Goal: Information Seeking & Learning: Find contact information

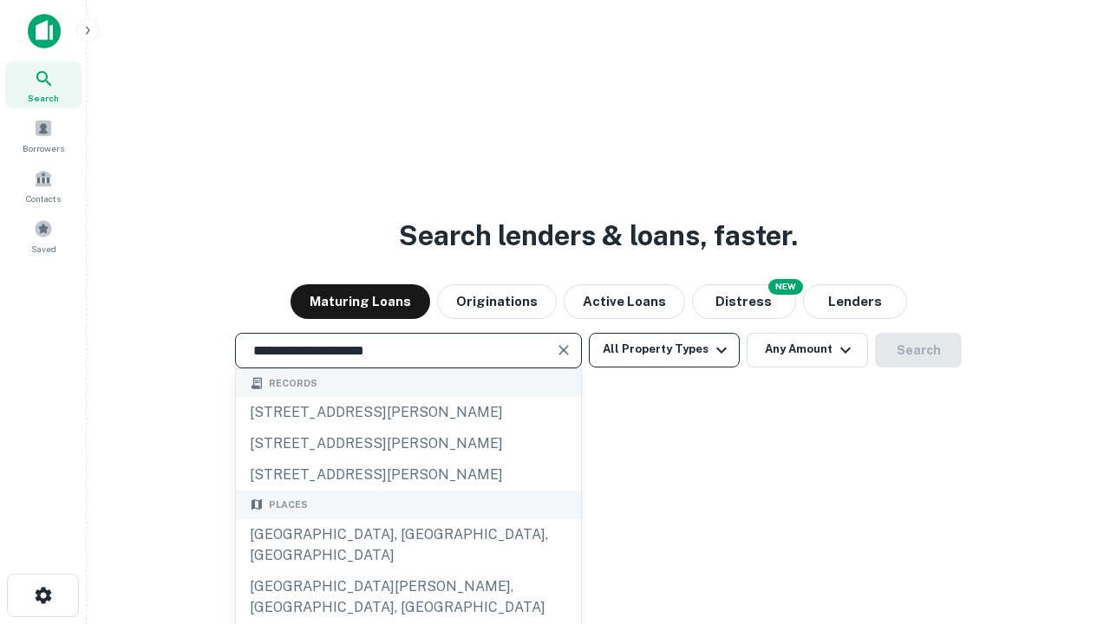
type input "**********"
click at [664, 349] on button "All Property Types" at bounding box center [664, 350] width 151 height 35
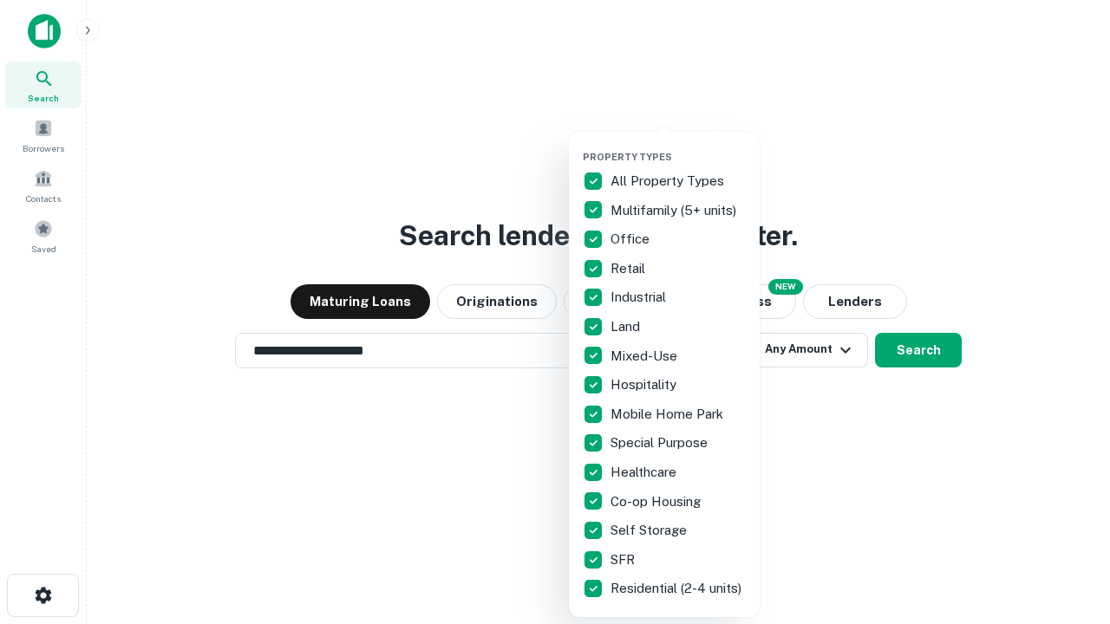
click at [678, 146] on button "button" at bounding box center [678, 146] width 191 height 1
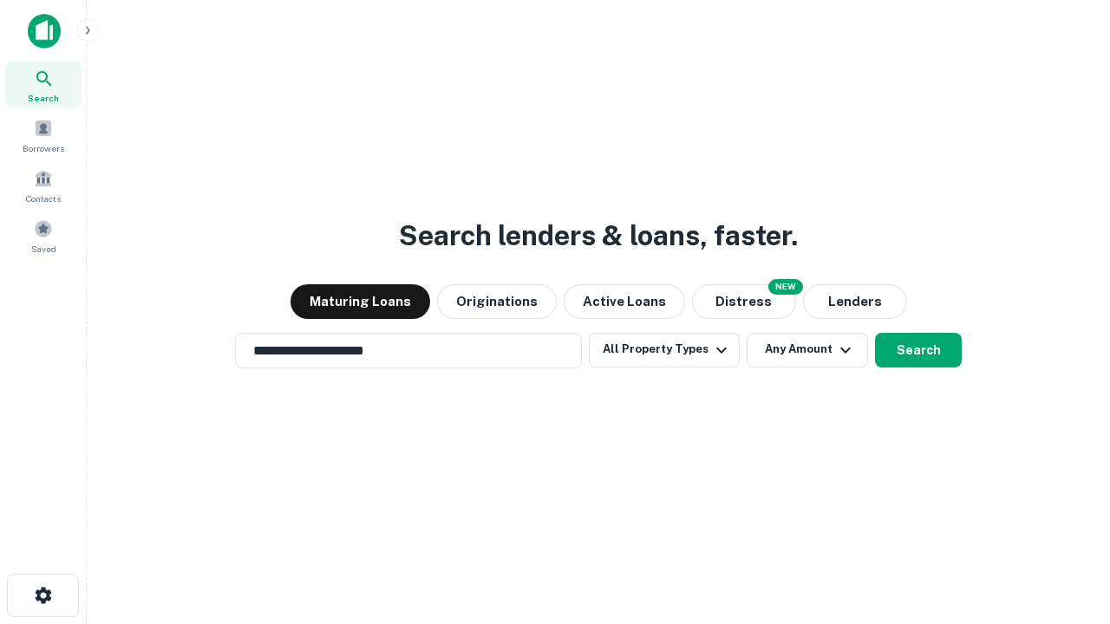
scroll to position [27, 0]
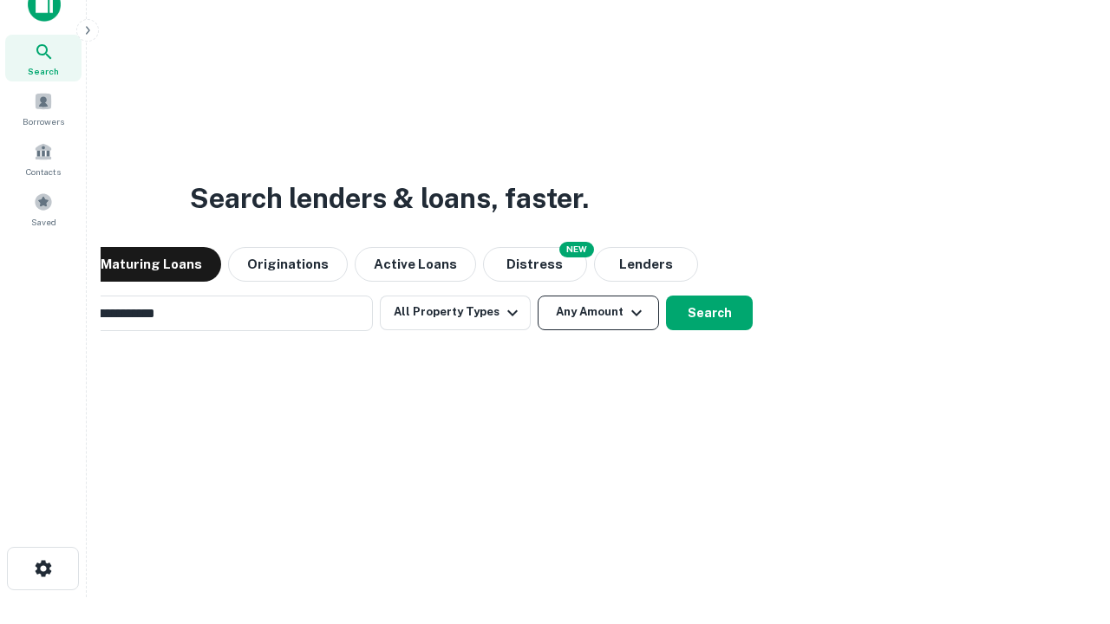
click at [537, 296] on button "Any Amount" at bounding box center [597, 313] width 121 height 35
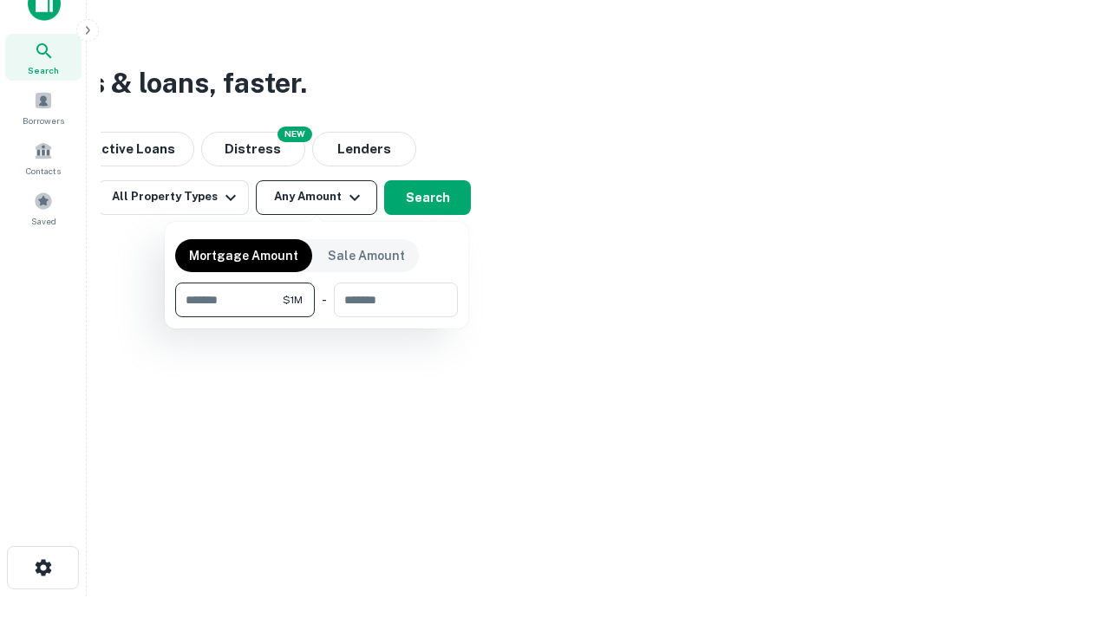
type input "*******"
click at [316, 317] on button "button" at bounding box center [316, 317] width 283 height 1
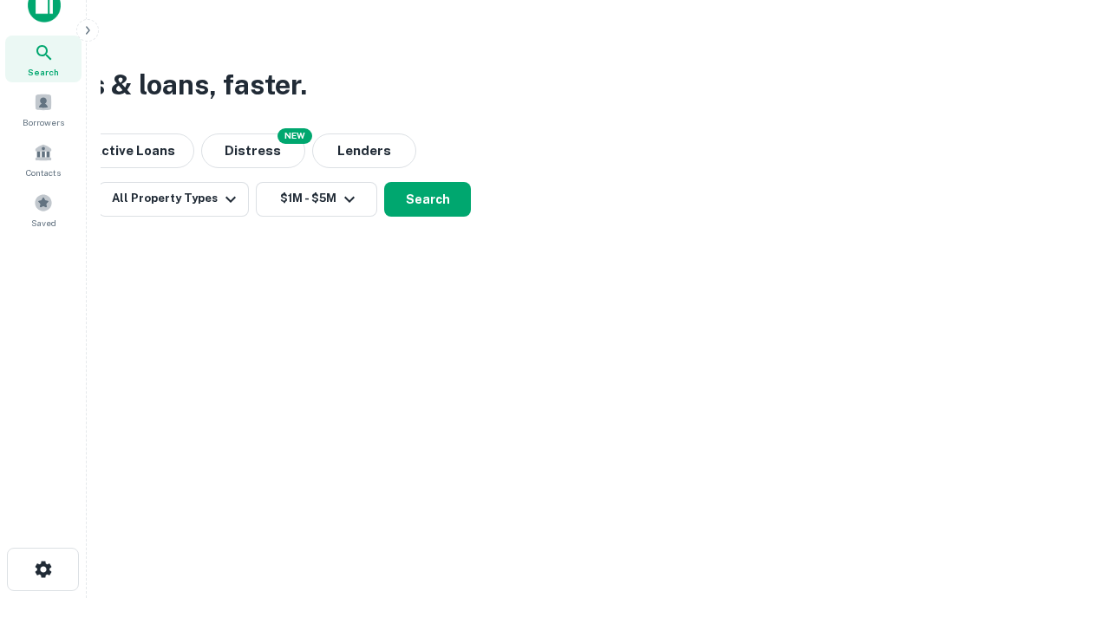
scroll to position [10, 320]
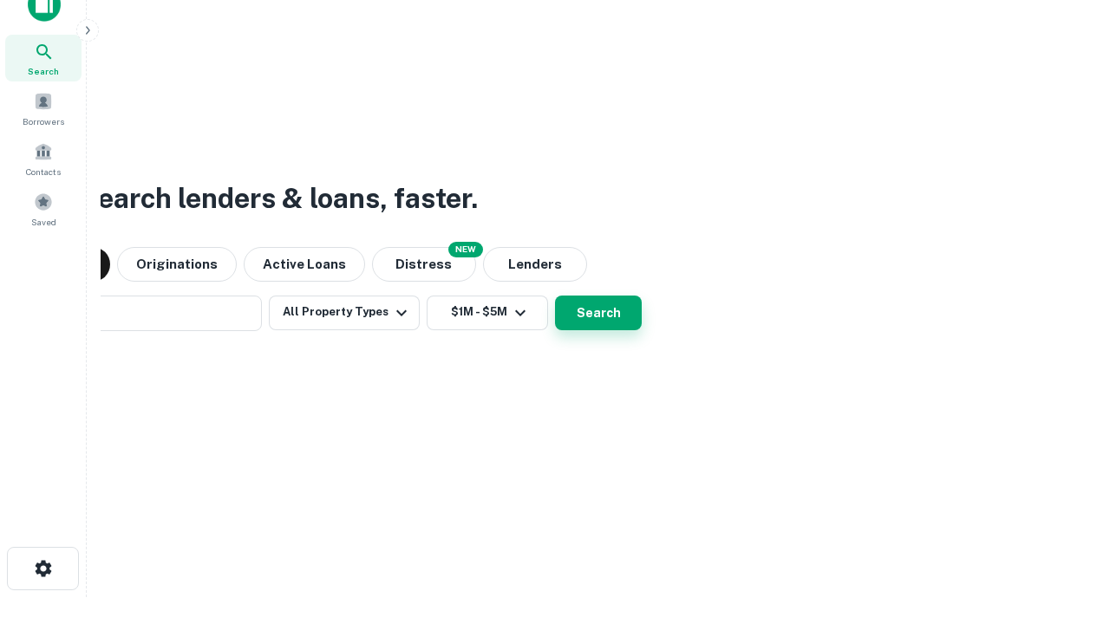
click at [555, 296] on button "Search" at bounding box center [598, 313] width 87 height 35
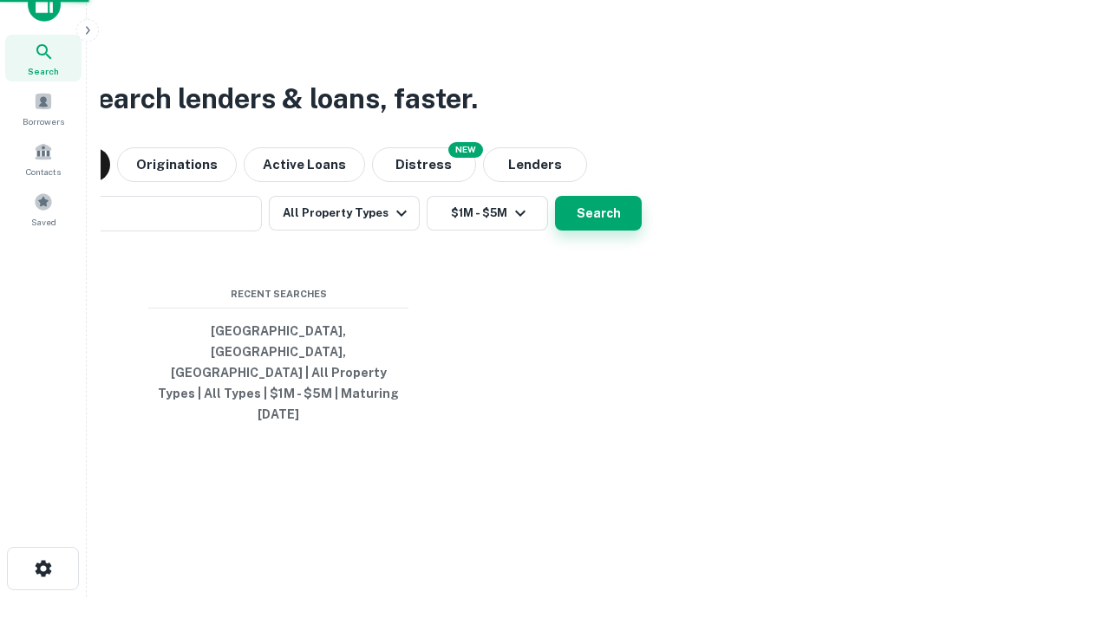
scroll to position [46, 491]
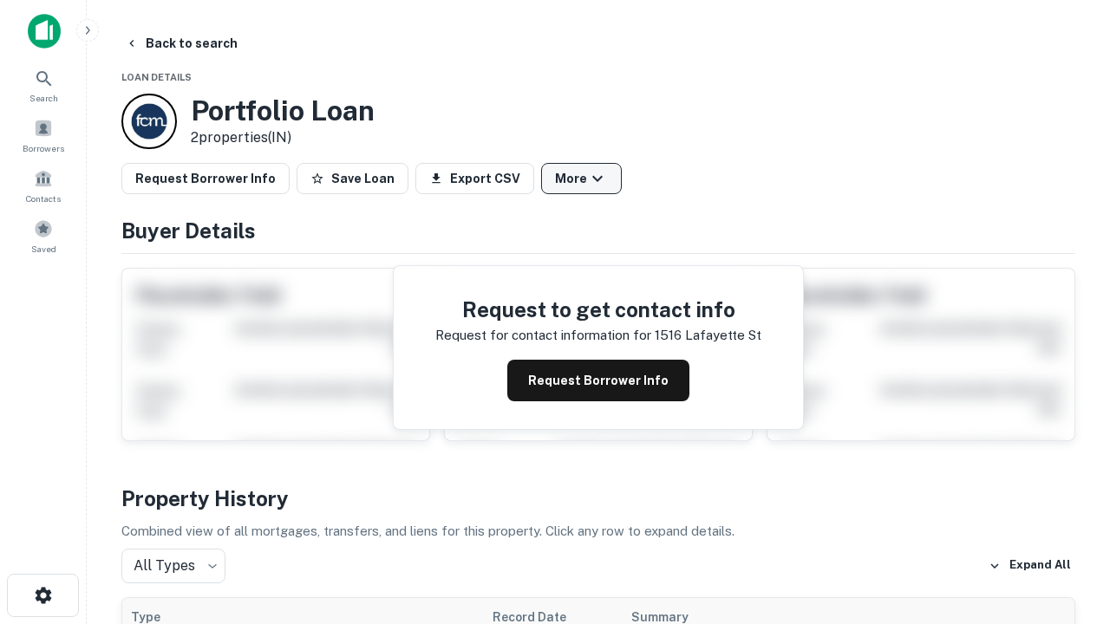
click at [581, 179] on button "More" at bounding box center [581, 178] width 81 height 31
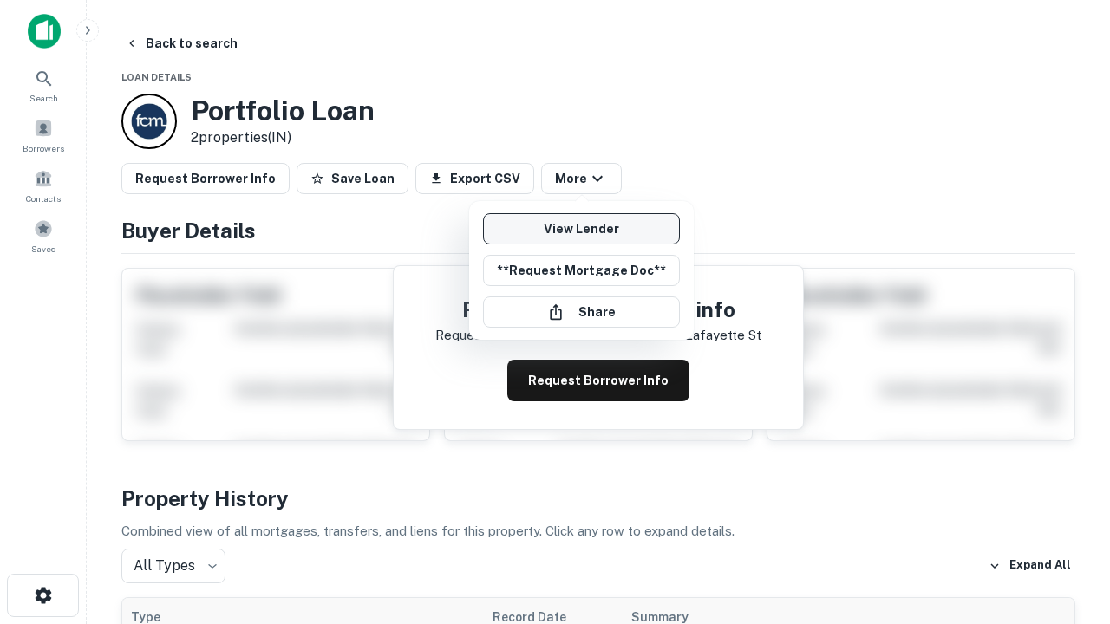
click at [581, 229] on link "View Lender" at bounding box center [581, 228] width 197 height 31
